Goal: Transaction & Acquisition: Purchase product/service

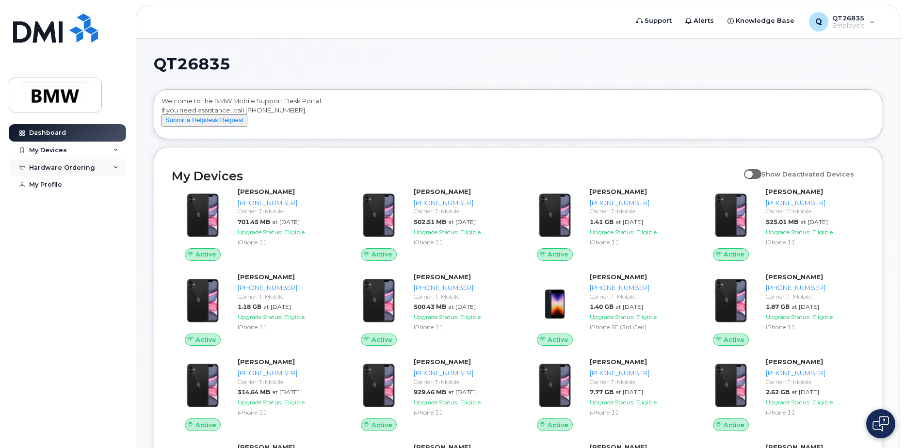
click at [115, 166] on icon at bounding box center [116, 167] width 5 height 5
click at [60, 202] on div "New Order" at bounding box center [51, 203] width 37 height 9
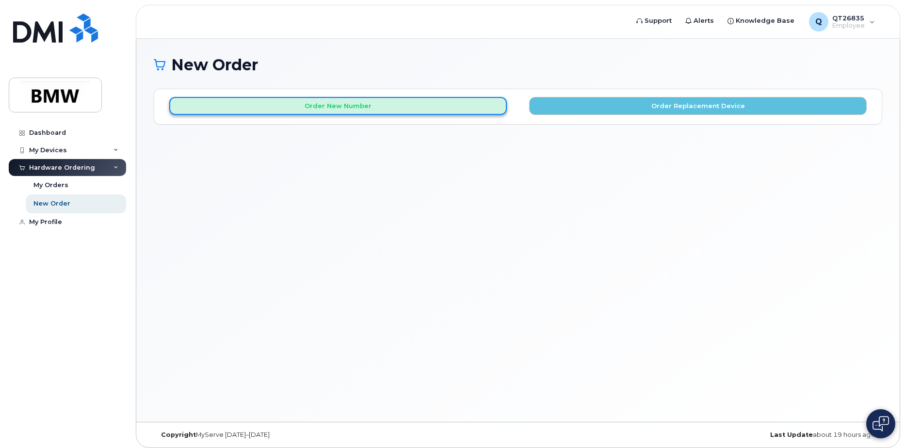
click at [359, 104] on button "Order New Number" at bounding box center [338, 106] width 338 height 18
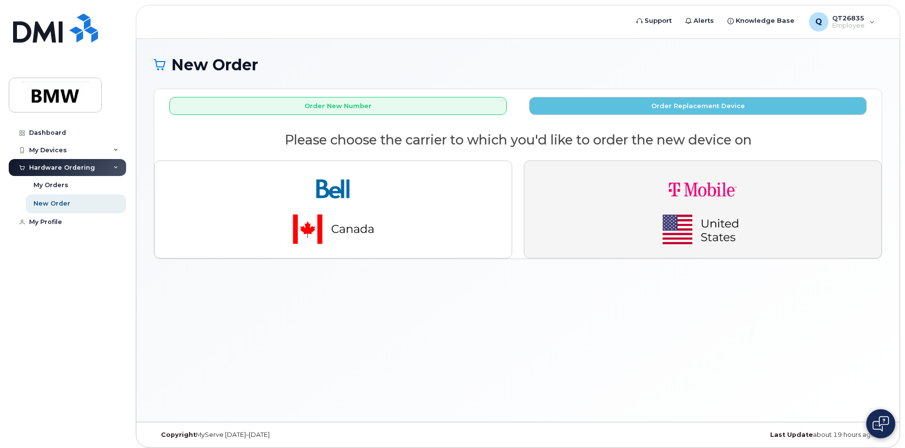
click at [694, 227] on img "button" at bounding box center [703, 210] width 136 height 82
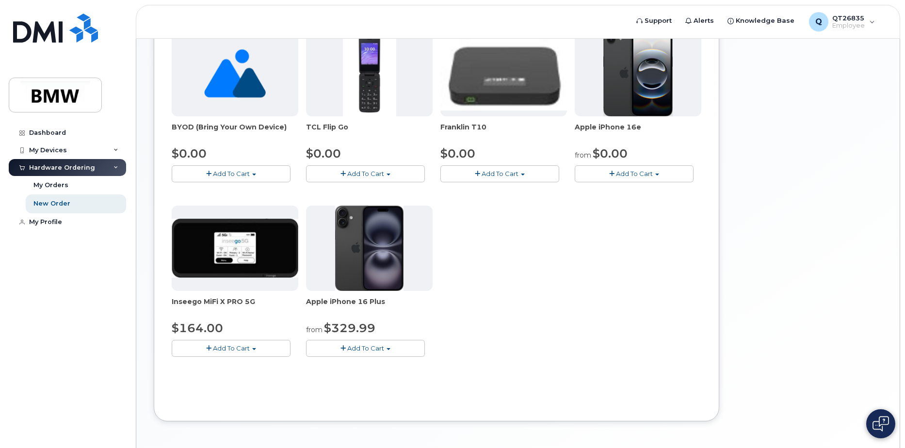
scroll to position [243, 0]
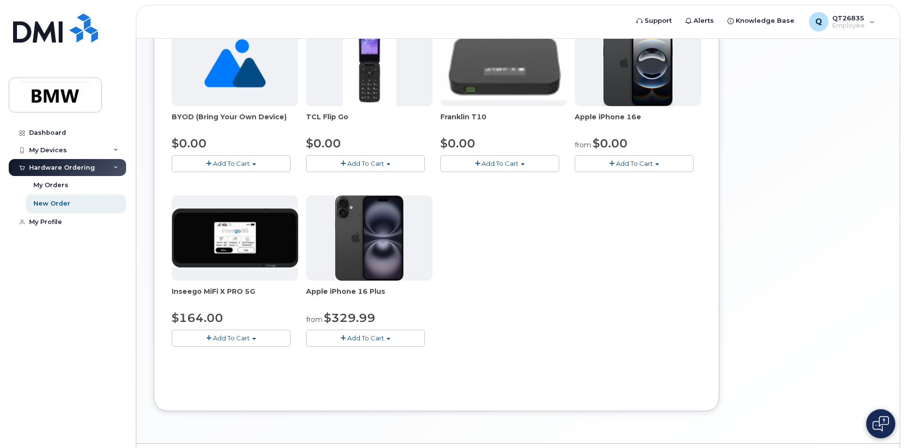
click at [629, 163] on span "Add To Cart" at bounding box center [634, 164] width 37 height 8
click at [637, 179] on link "$0.00 - 30 Month Activation (128GB)" at bounding box center [647, 182] width 140 height 12
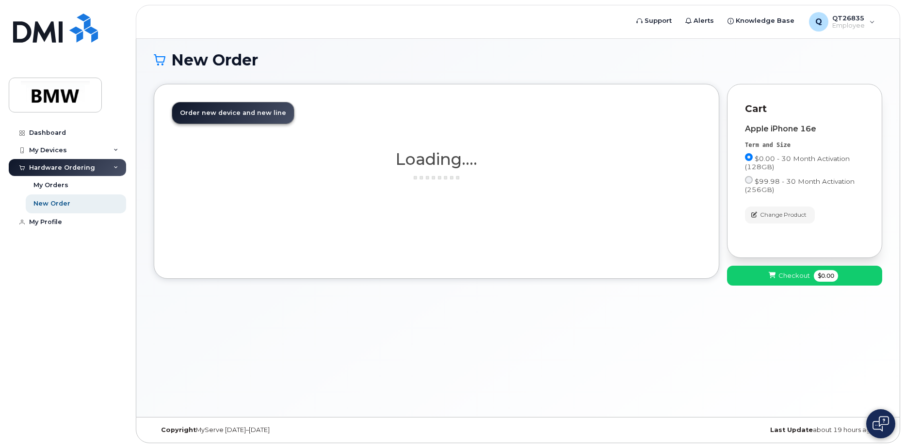
scroll to position [5, 0]
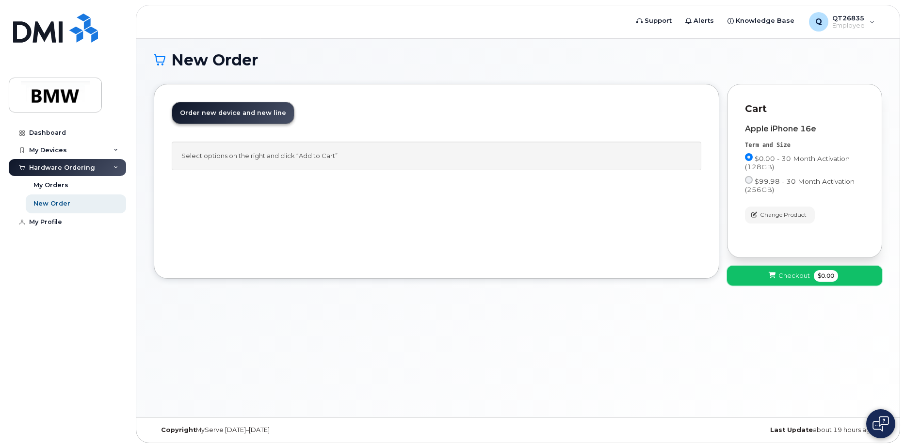
click at [796, 276] on span "Checkout" at bounding box center [795, 275] width 32 height 9
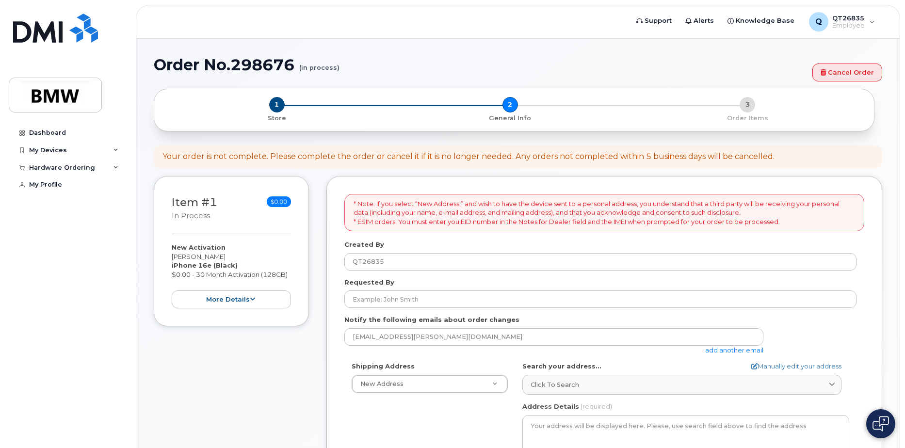
select select
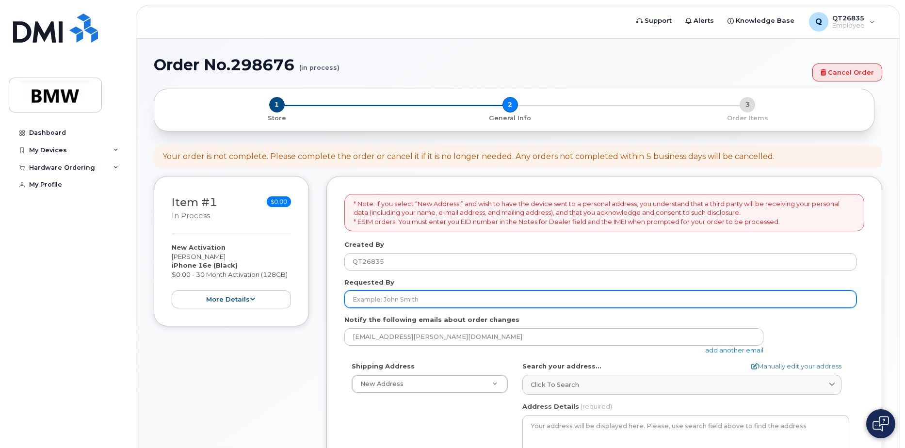
click at [412, 299] on input "Requested By" at bounding box center [600, 299] width 512 height 17
type input "Clay Johnson"
type input "H52"
type input "Clay Johnson"
type input "8645340917"
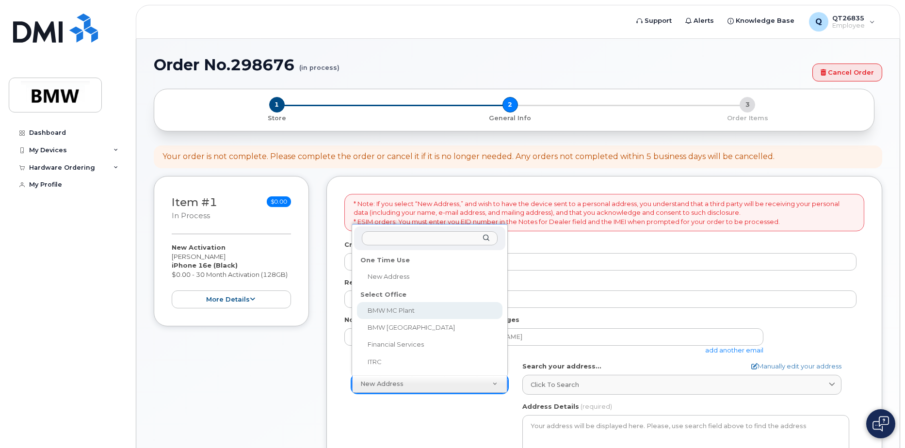
select select
type textarea "1400 Highway 101 S GREER SC 29651-6731 UNITED STATES Greer South Carolina 29651…"
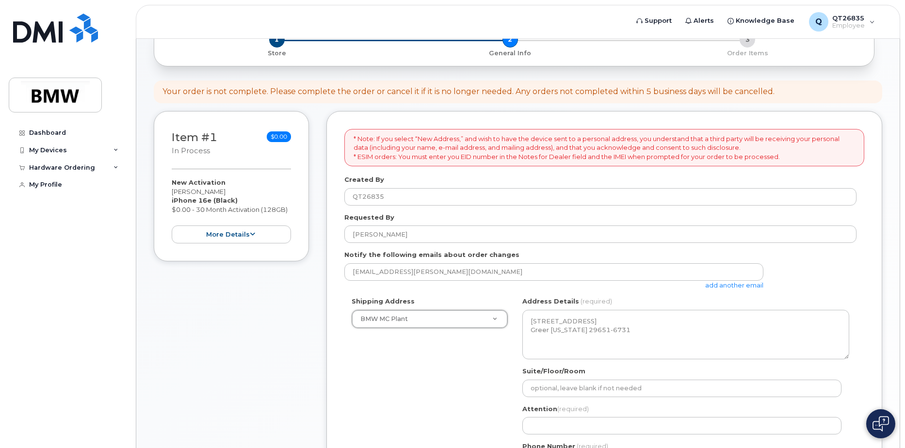
scroll to position [194, 0]
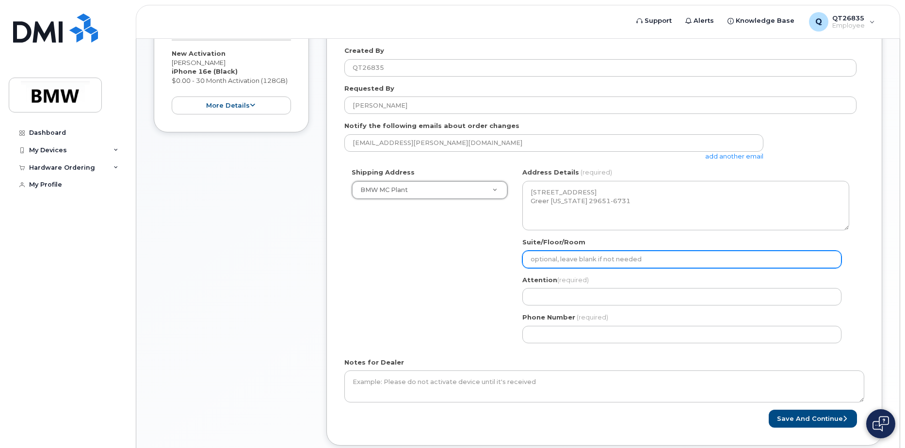
click at [547, 260] on input "Suite/Floor/Room" at bounding box center [682, 259] width 319 height 17
type input "H52"
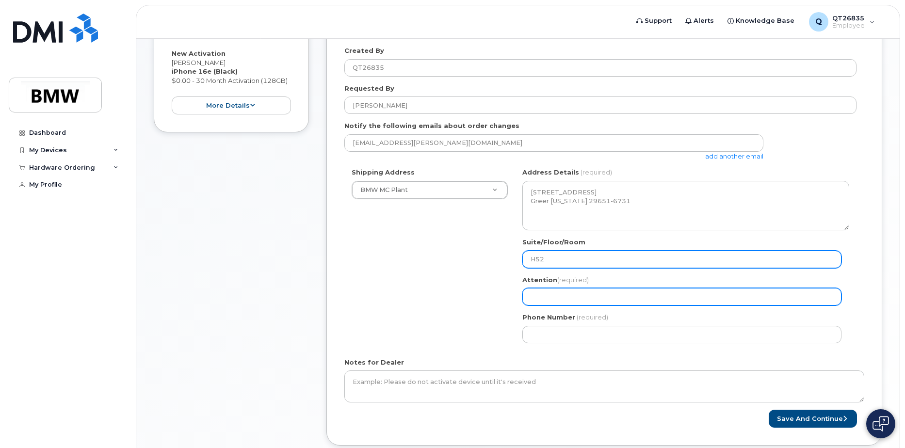
type input "Clay Johnson"
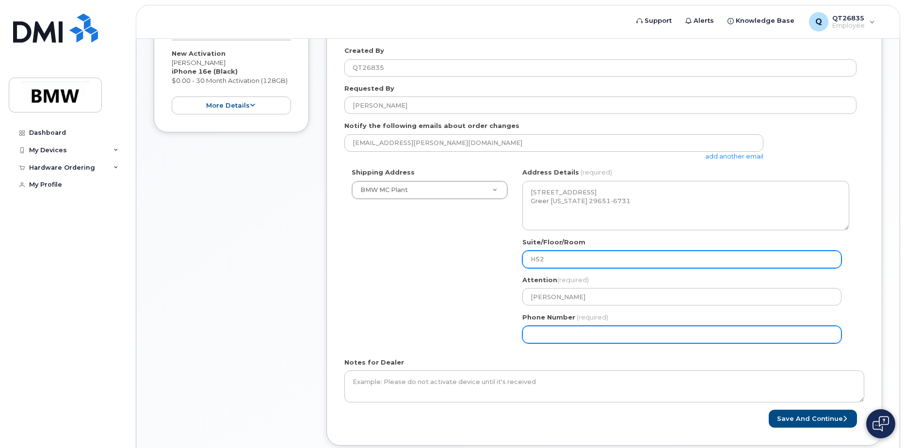
type input "8645340917"
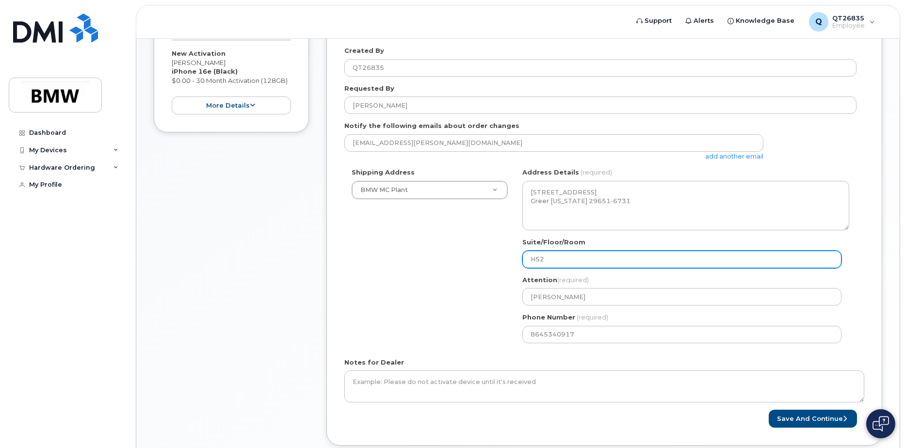
select select
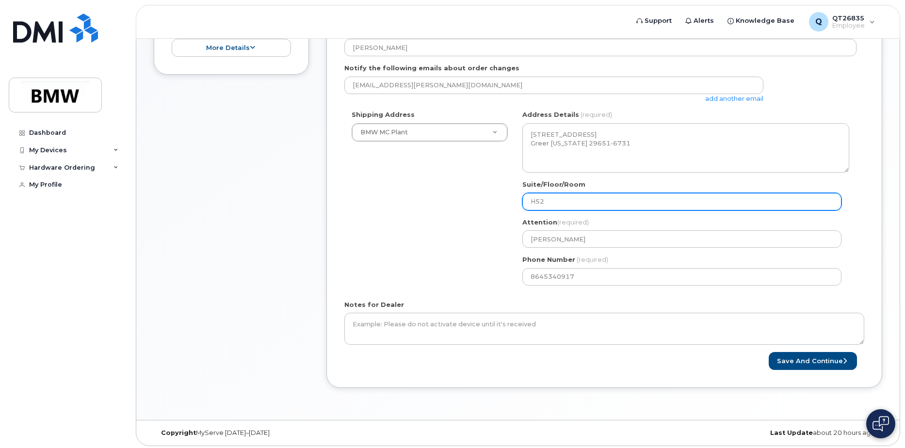
scroll to position [255, 0]
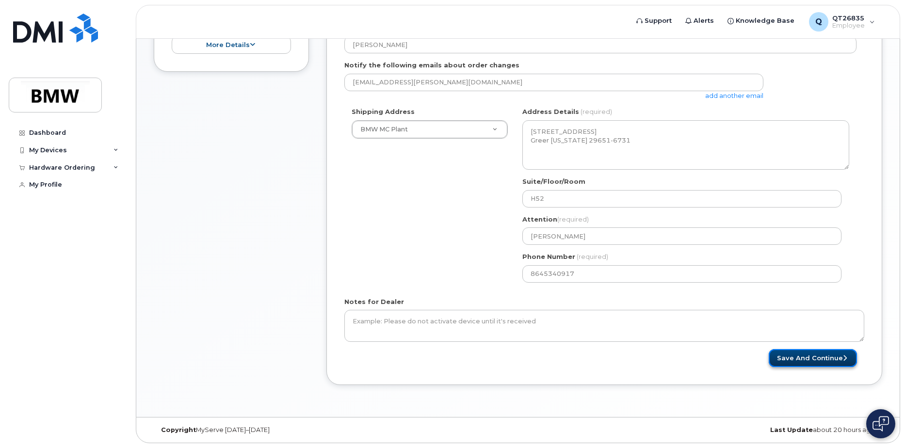
drag, startPoint x: 800, startPoint y: 355, endPoint x: 805, endPoint y: 355, distance: 5.3
click at [801, 355] on button "Save and Continue" at bounding box center [813, 358] width 88 height 18
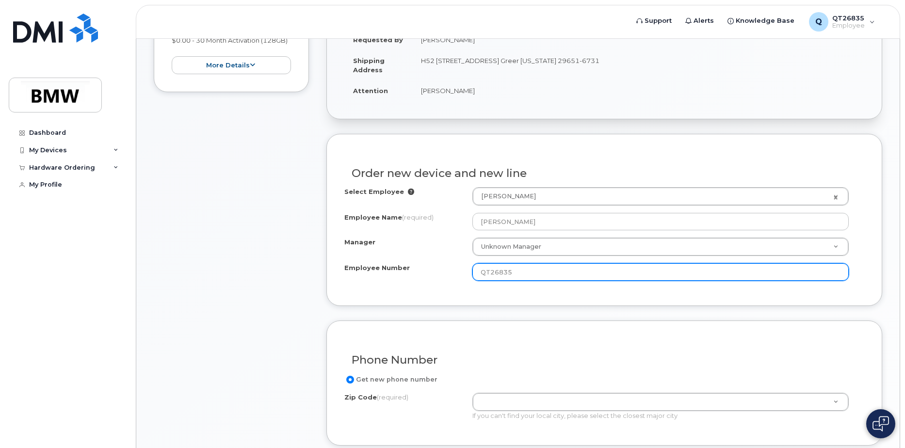
scroll to position [243, 0]
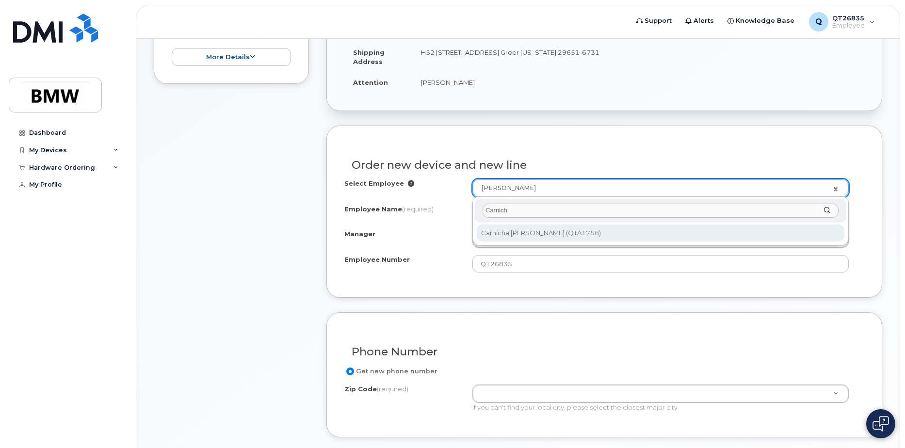
type input "Carnich"
type input "1900986"
type input "Carnicha Bellinger"
type input "QTA1758"
type input "1859"
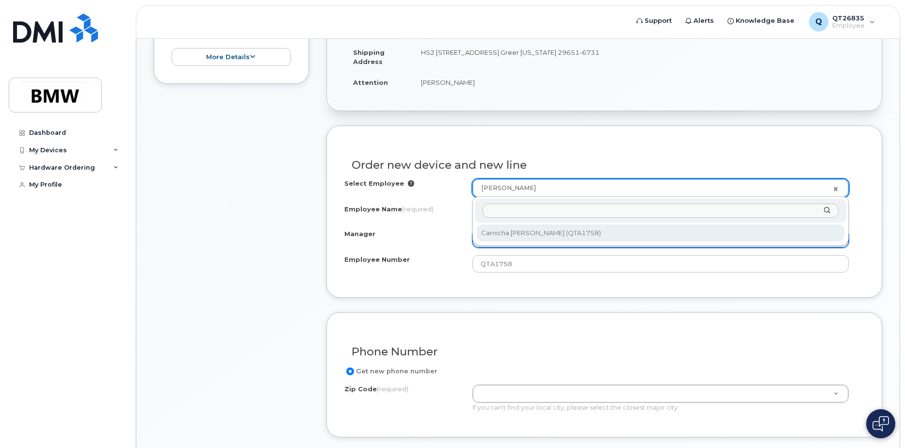
select select "1899965"
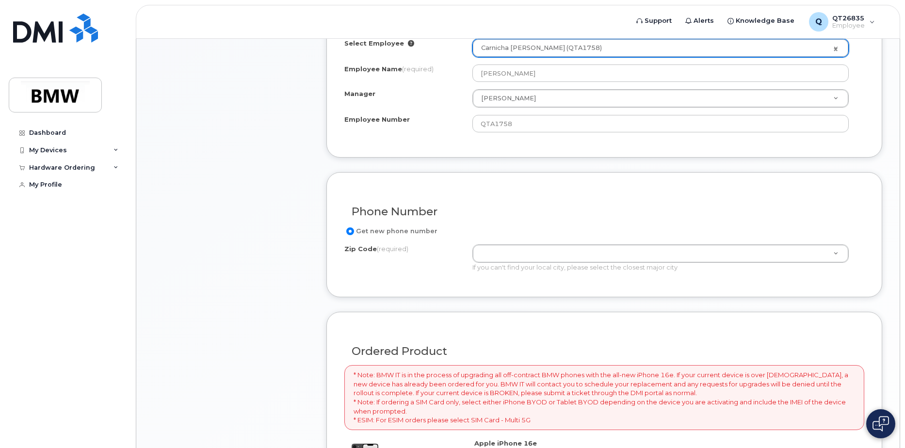
scroll to position [388, 0]
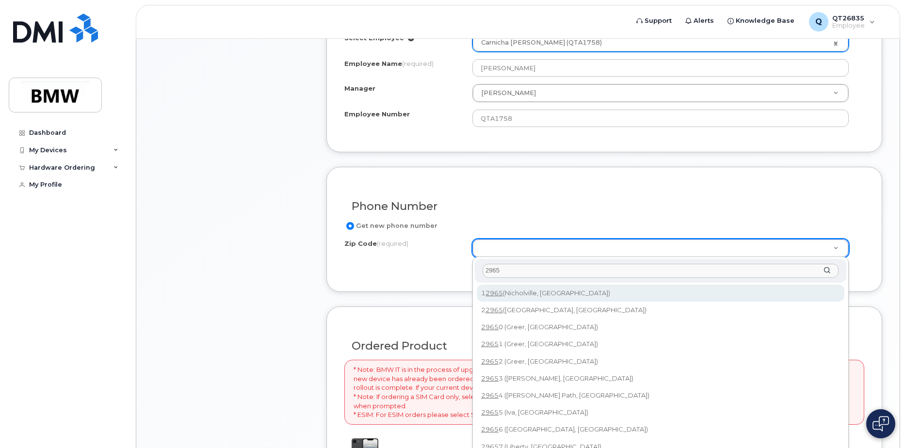
type input "29651"
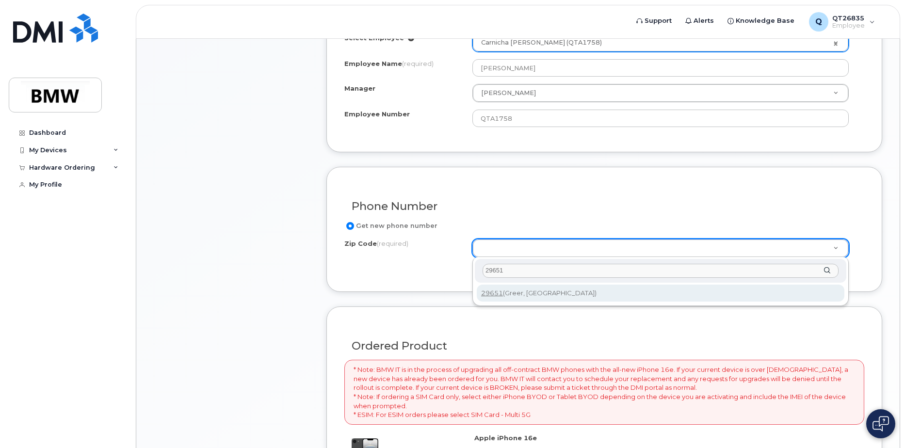
type input "29651 (Greer, SC)"
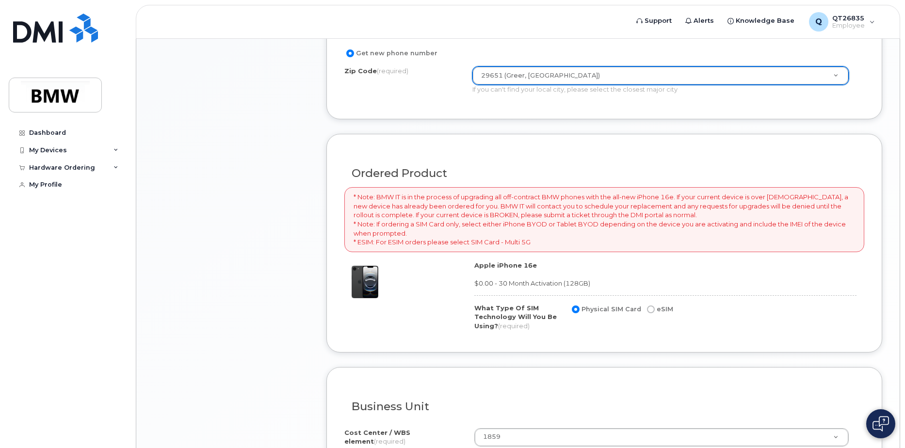
scroll to position [582, 0]
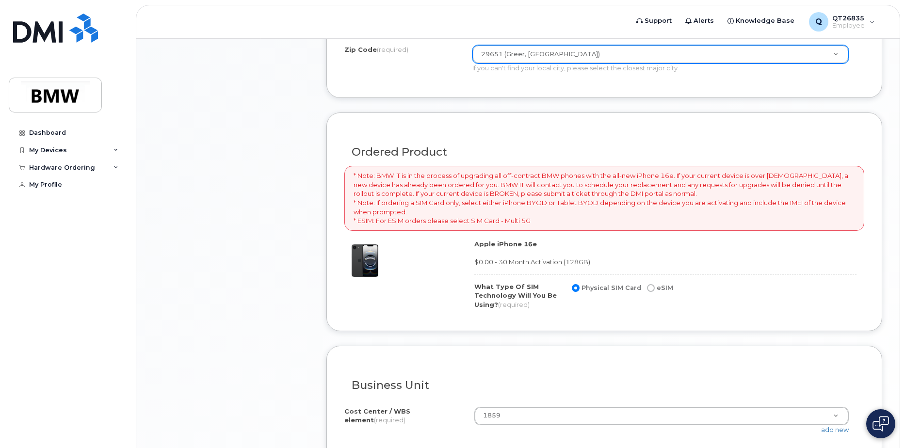
click at [649, 287] on input "eSIM" at bounding box center [651, 288] width 8 height 8
radio input "true"
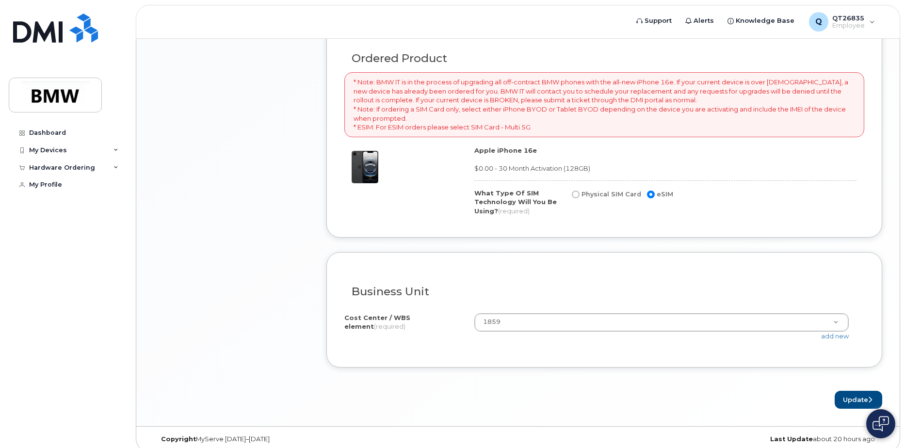
scroll to position [685, 0]
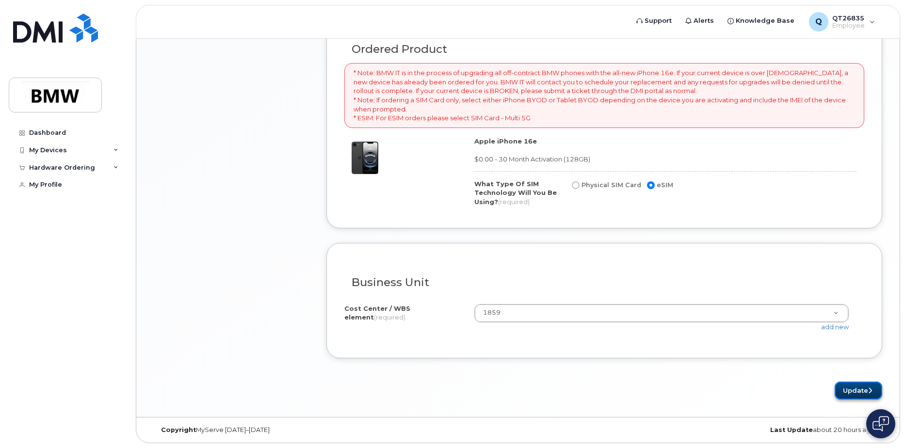
click at [856, 389] on button "Update" at bounding box center [859, 391] width 48 height 18
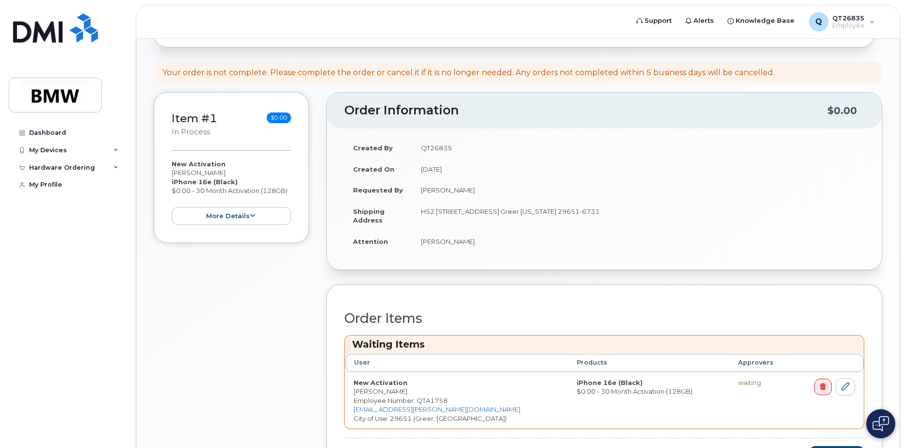
scroll to position [222, 0]
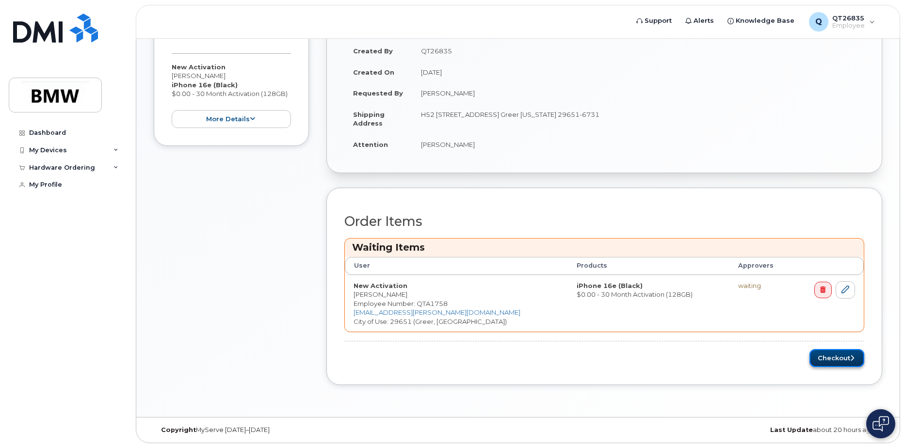
click at [837, 360] on button "Checkout" at bounding box center [837, 358] width 55 height 18
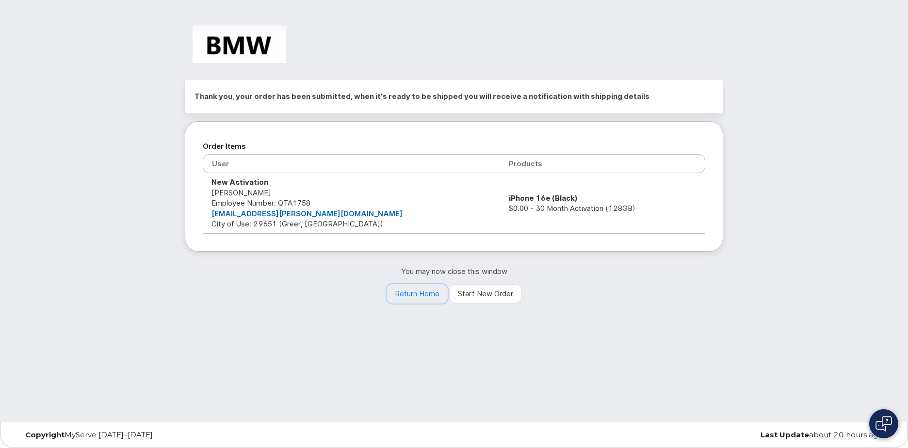
drag, startPoint x: 416, startPoint y: 296, endPoint x: 409, endPoint y: 296, distance: 7.8
click at [408, 296] on link "Return Home" at bounding box center [417, 293] width 61 height 19
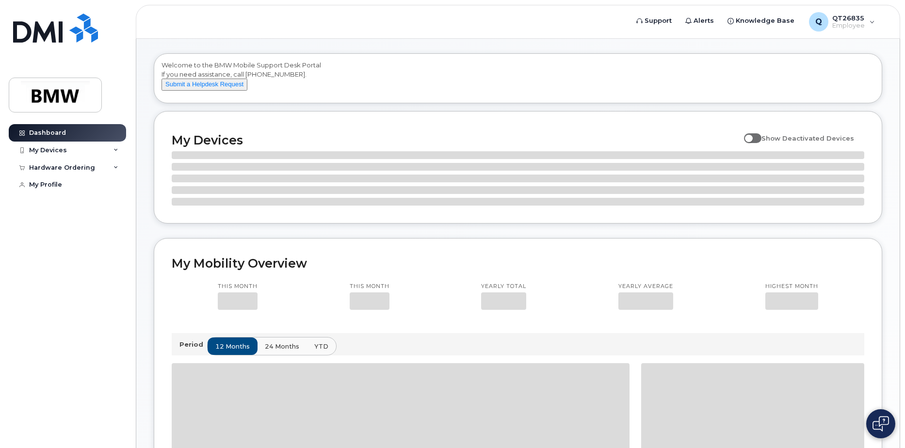
scroll to position [146, 0]
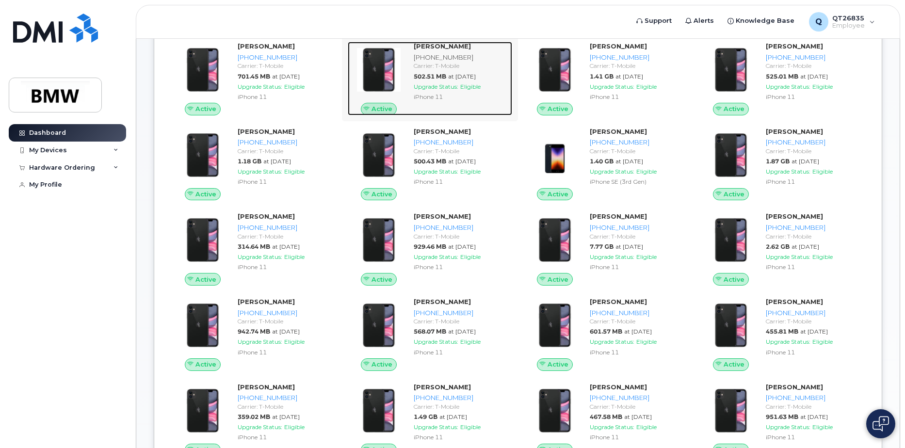
click at [437, 70] on div "[PERSON_NAME] [PHONE_NUMBER] Carrier: T-Mobile 502.51 MB at [DATE] Upgrade Stat…" at bounding box center [461, 79] width 102 height 74
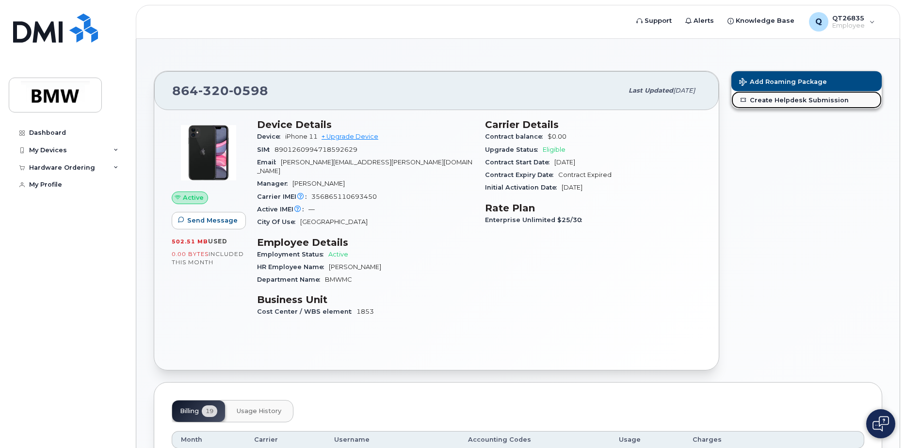
click at [784, 100] on link "Create Helpdesk Submission" at bounding box center [807, 99] width 150 height 17
click at [797, 99] on link "Create Helpdesk Submission" at bounding box center [807, 99] width 150 height 17
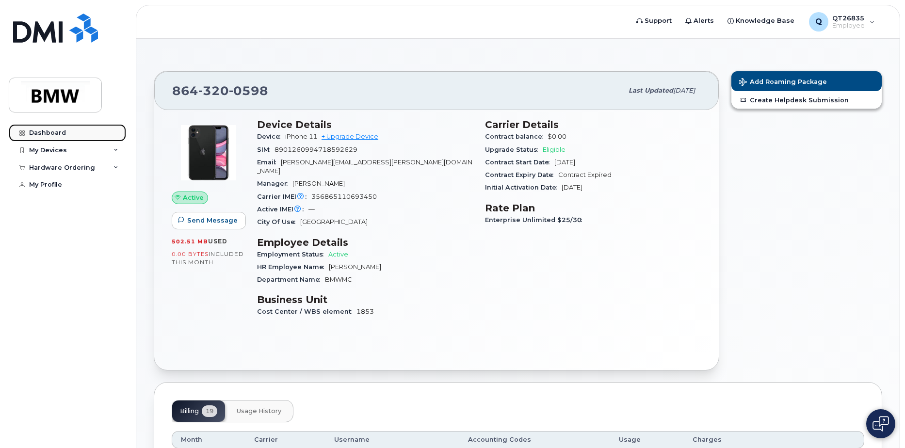
click at [46, 131] on div "Dashboard" at bounding box center [47, 133] width 37 height 8
click at [41, 148] on div "My Devices" at bounding box center [48, 151] width 38 height 8
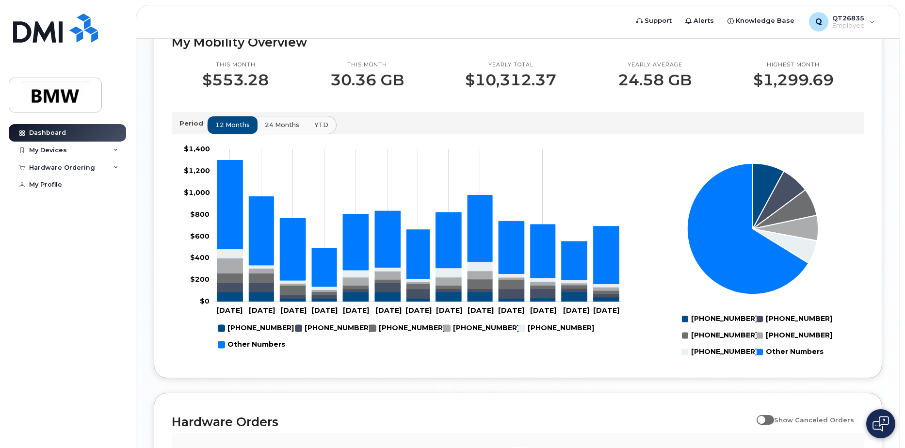
scroll to position [679, 0]
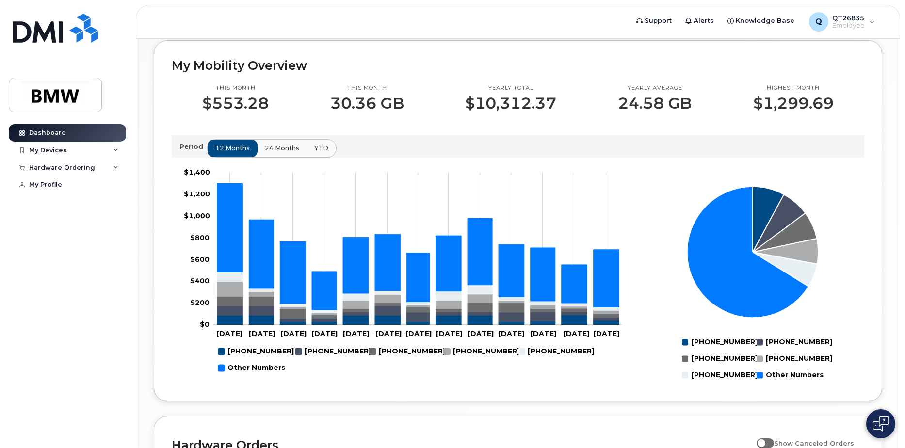
click at [41, 278] on div "Dashboard My Devices Add Device [PHONE_NUMBER] ([PERSON_NAME]) [PHONE_NUMBER] (…" at bounding box center [69, 279] width 120 height 310
